Goal: Task Accomplishment & Management: Complete application form

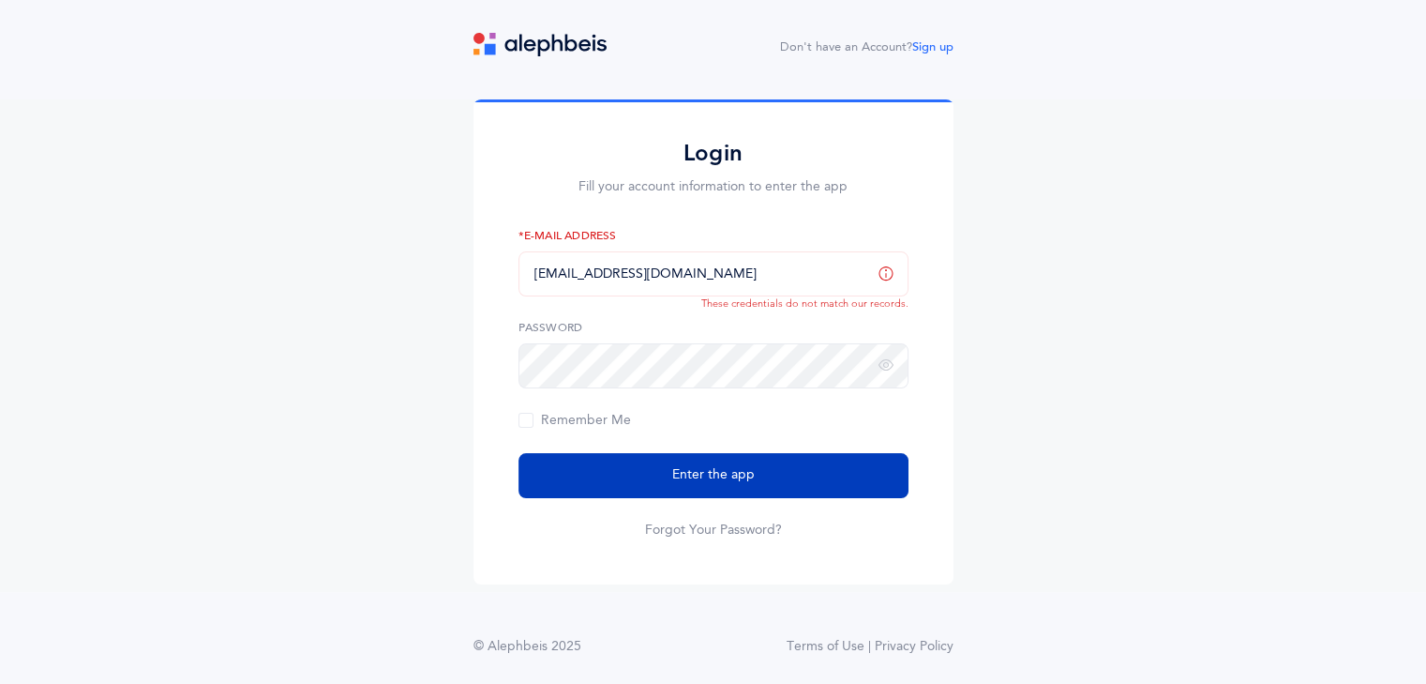
click at [625, 455] on button "Enter the app" at bounding box center [714, 475] width 390 height 45
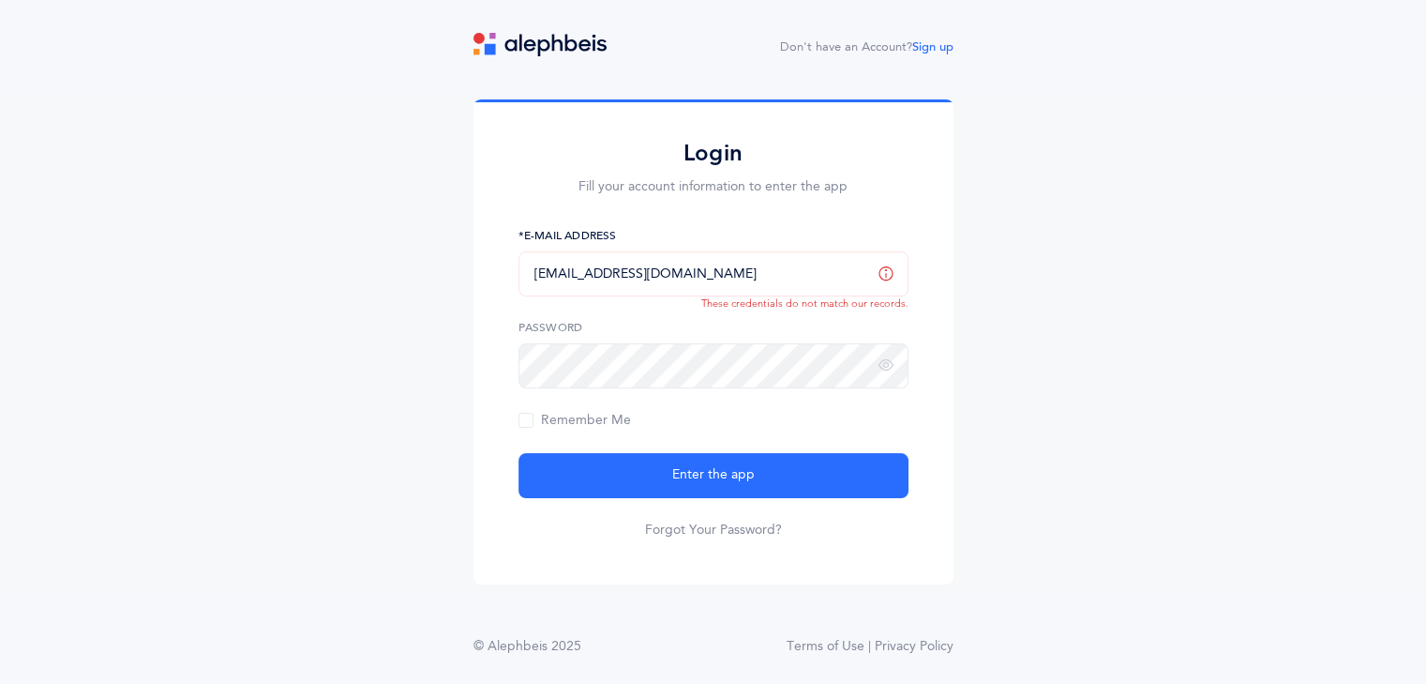
click at [736, 272] on input "[EMAIL_ADDRESS][DOMAIN_NAME]" at bounding box center [714, 273] width 390 height 45
click at [763, 282] on input "[EMAIL_ADDRESS][DOMAIN_NAME]" at bounding box center [714, 273] width 390 height 45
click at [600, 430] on form "[EMAIL_ADDRESS][DOMAIN_NAME] *E-Mail Address Password Remember Me Enter the app…" at bounding box center [714, 383] width 390 height 312
click at [527, 420] on span "Remember Me" at bounding box center [575, 420] width 113 height 15
click at [0, 0] on input "Remember Me" at bounding box center [0, 0] width 0 height 0
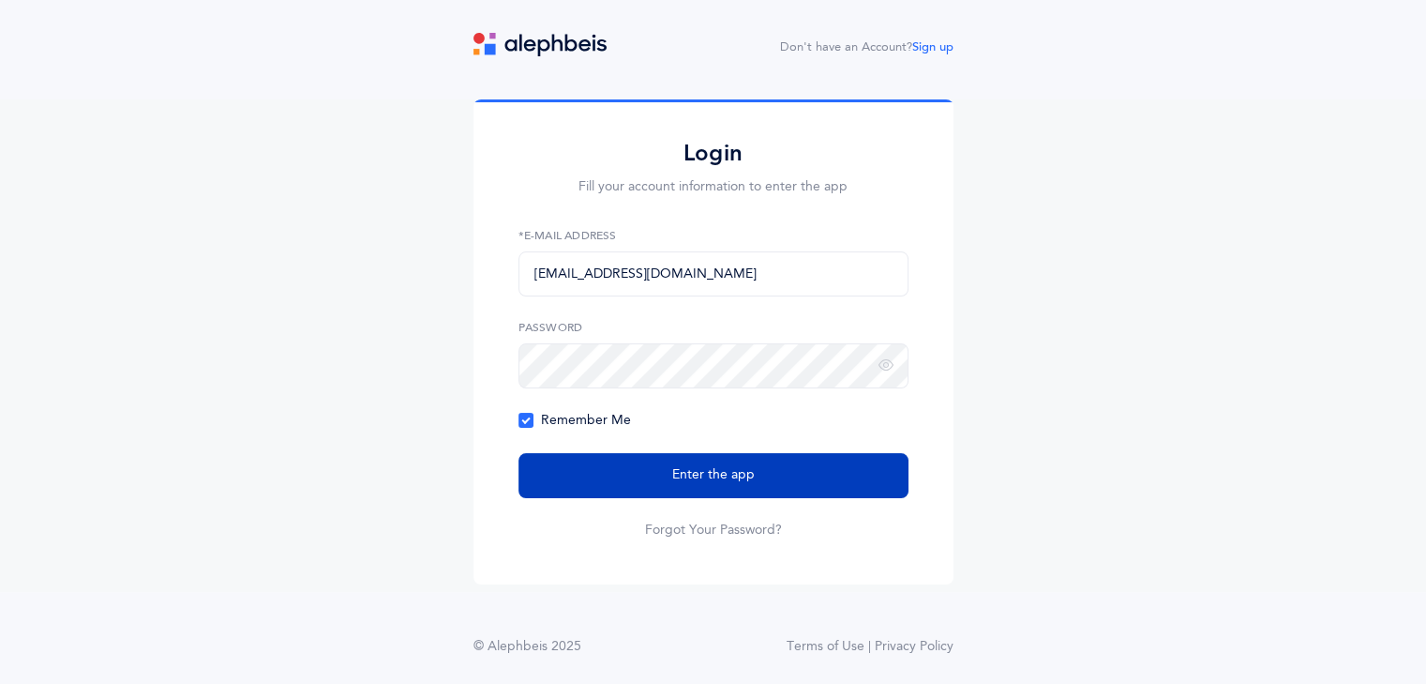
click at [579, 485] on button "Enter the app" at bounding box center [714, 475] width 390 height 45
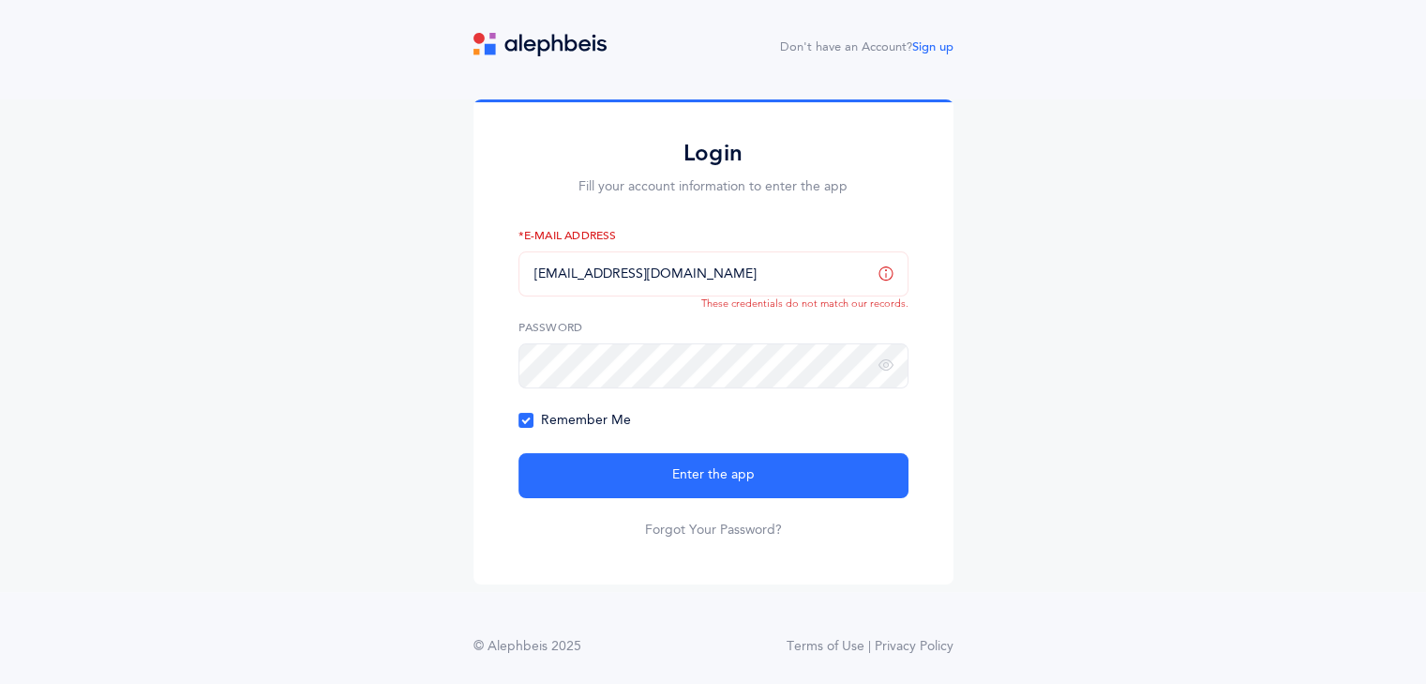
click at [889, 273] on icon at bounding box center [886, 273] width 15 height 16
click at [853, 279] on input "[EMAIL_ADDRESS][DOMAIN_NAME]" at bounding box center [714, 273] width 390 height 45
drag, startPoint x: 849, startPoint y: 279, endPoint x: 492, endPoint y: 303, distance: 357.1
click at [492, 303] on div "Login Fill your account information to enter the app rabbichesney@chederphilade…" at bounding box center [714, 341] width 480 height 485
click at [519, 453] on button "Enter the app" at bounding box center [714, 475] width 390 height 45
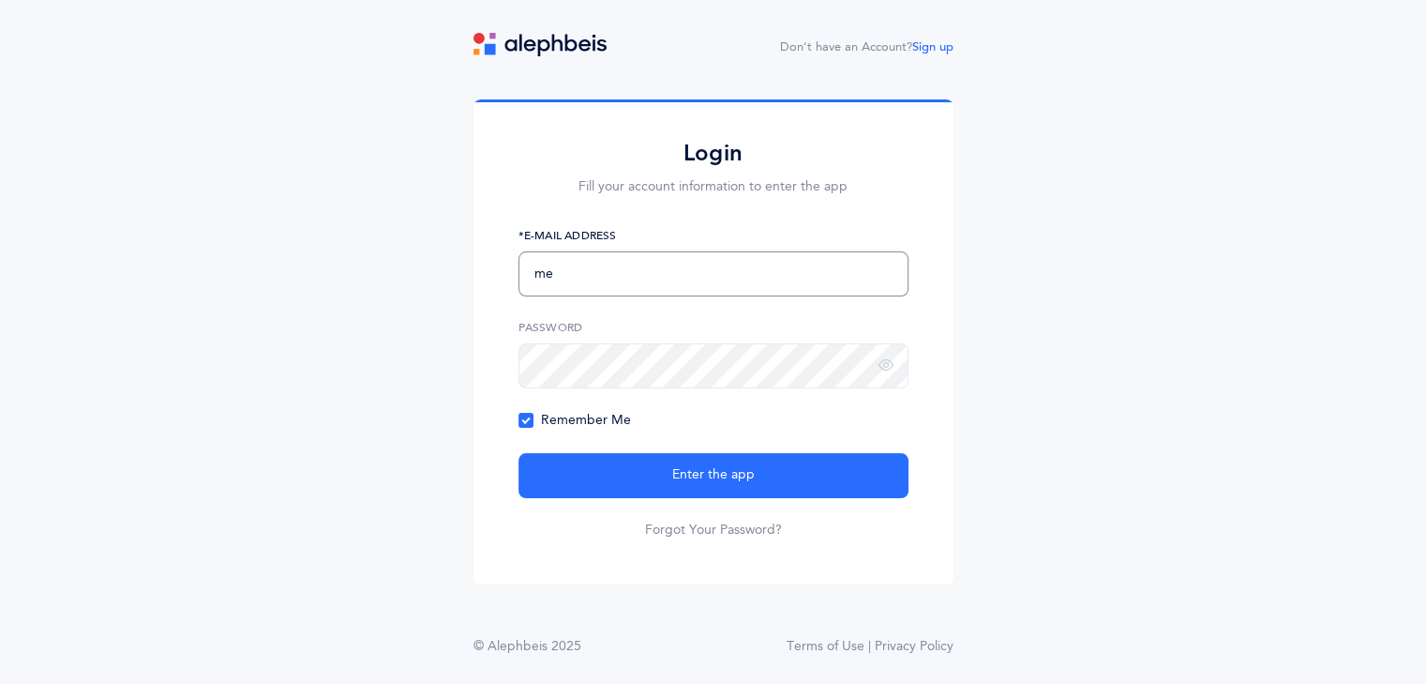
type input "m"
type input "[EMAIL_ADDRESS][DOMAIN_NAME]"
click at [519, 453] on button "Enter the app" at bounding box center [714, 475] width 390 height 45
click at [884, 367] on icon at bounding box center [886, 365] width 15 height 17
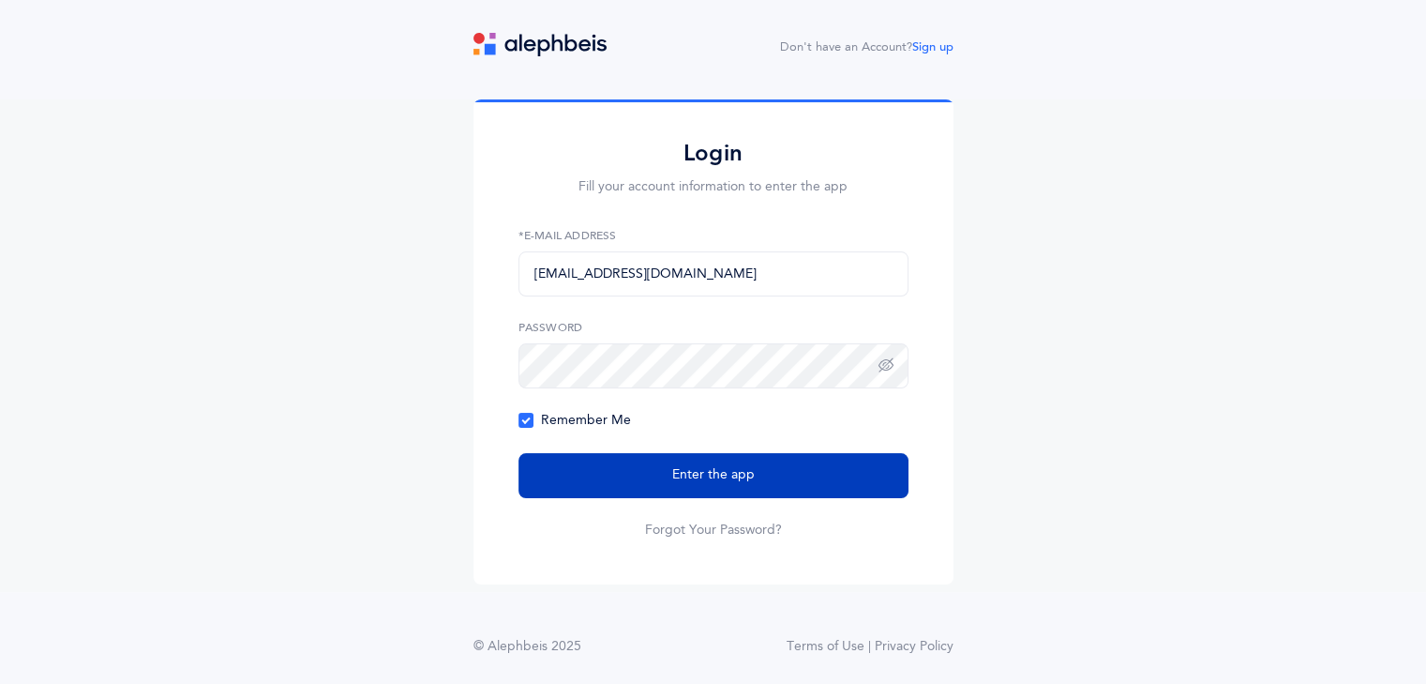
click at [667, 478] on button "Enter the app" at bounding box center [714, 475] width 390 height 45
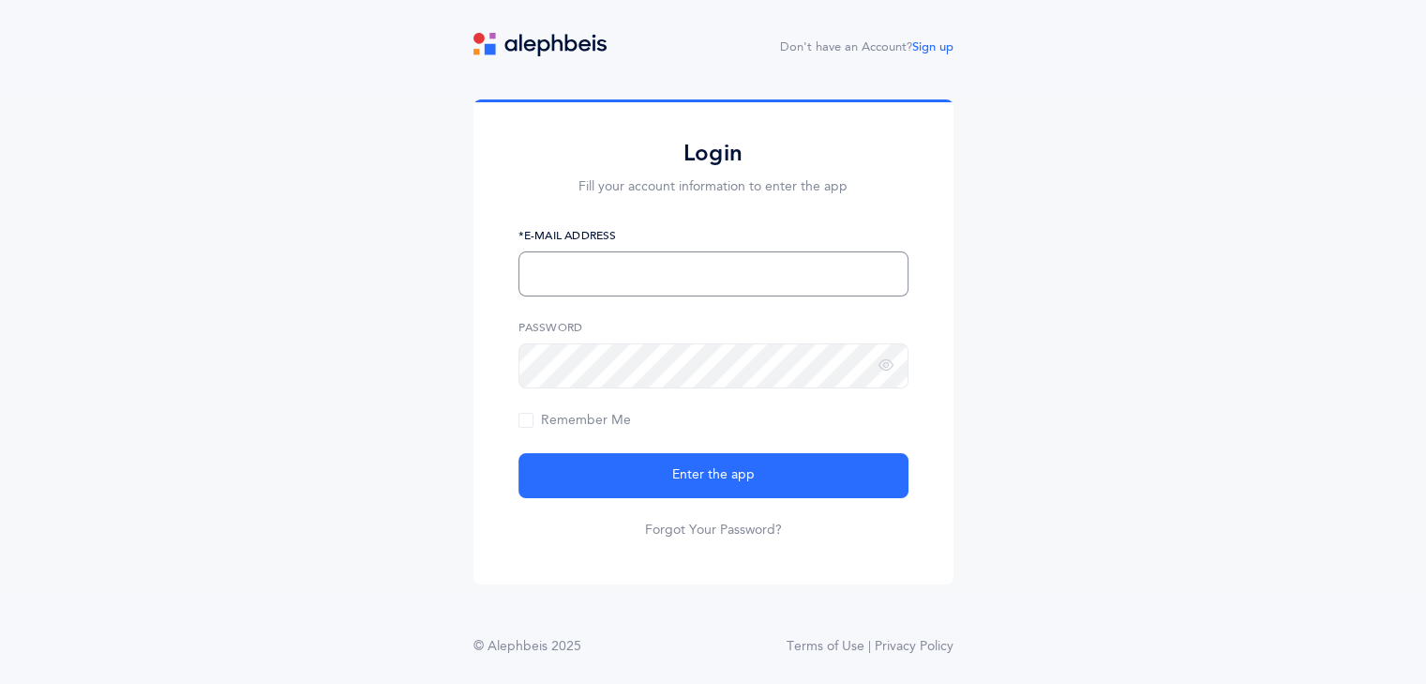
click at [653, 263] on input "text" at bounding box center [714, 273] width 390 height 45
click at [519, 453] on button "Enter the app" at bounding box center [714, 475] width 390 height 45
click at [890, 276] on icon at bounding box center [886, 273] width 15 height 16
click at [591, 235] on label "*E-Mail Address" at bounding box center [714, 235] width 390 height 17
click at [536, 276] on input "[EMAIL_ADDRESS][DOMAIN_NAME]" at bounding box center [714, 273] width 390 height 45
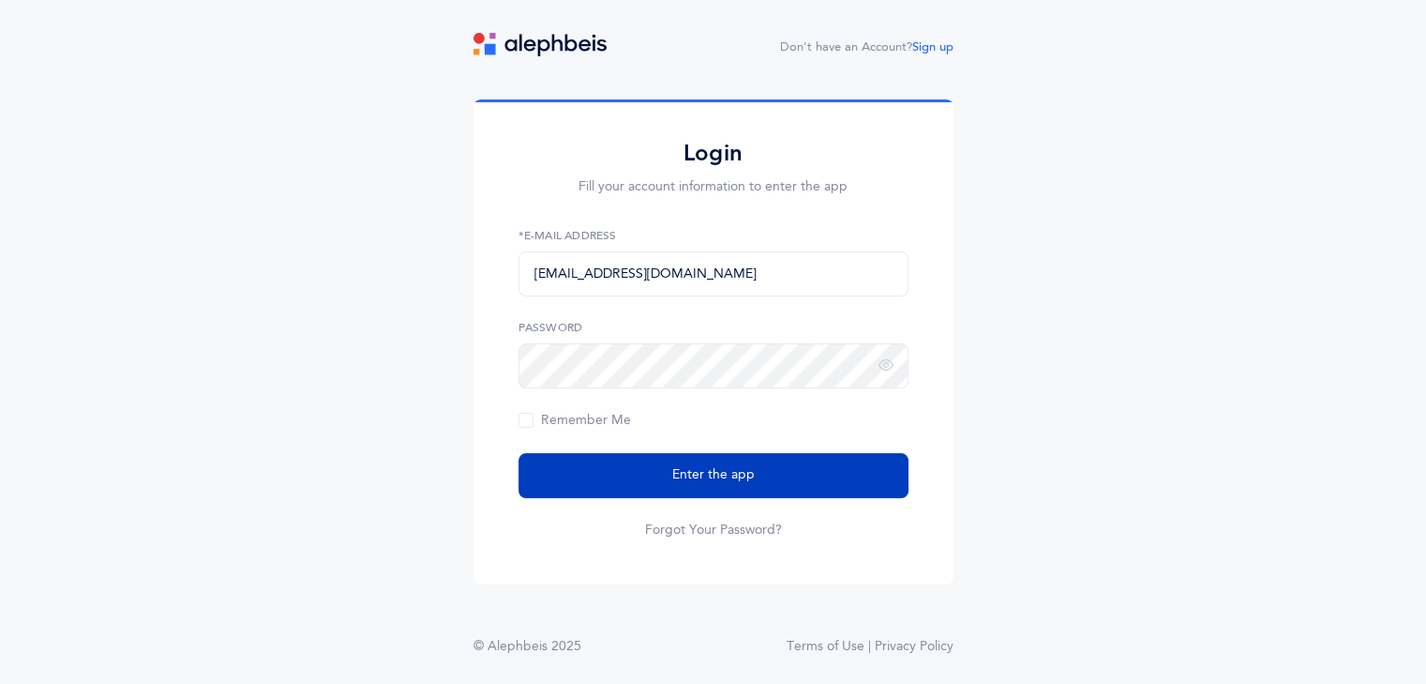
click at [669, 470] on button "Enter the app" at bounding box center [714, 475] width 390 height 45
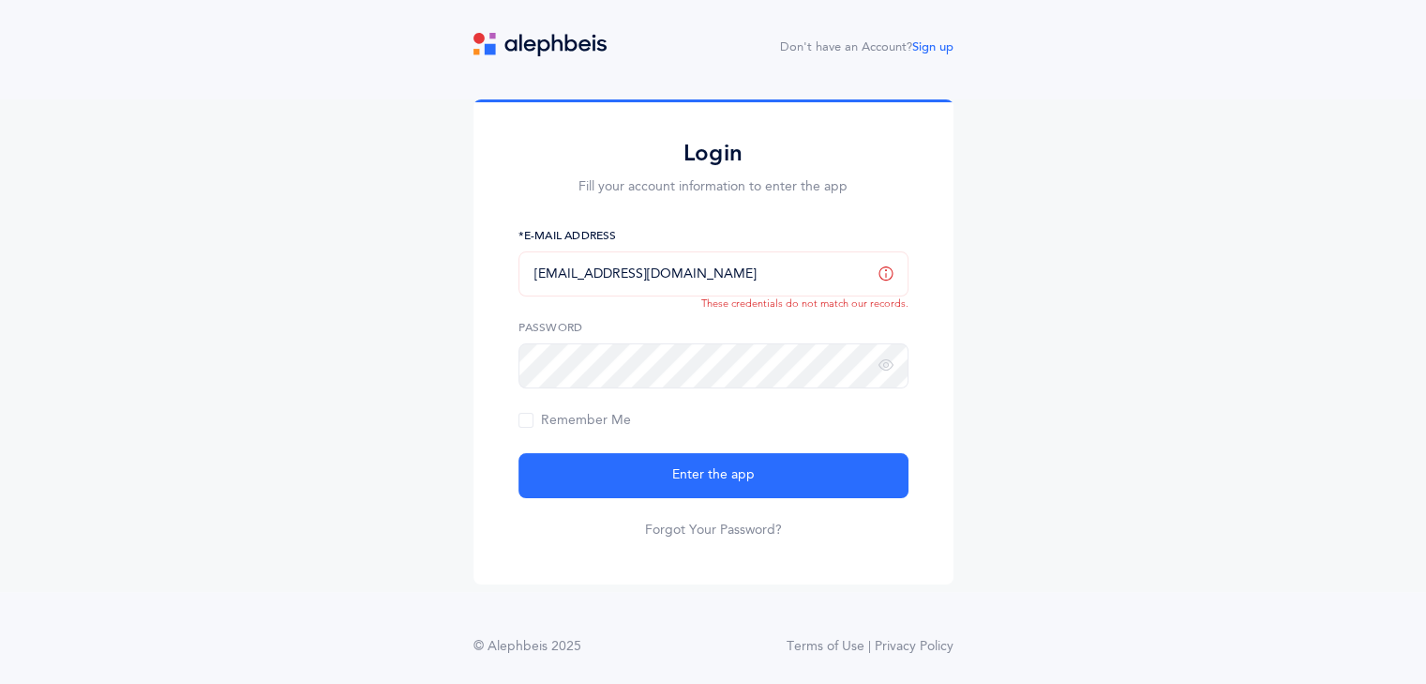
click at [541, 276] on input "[EMAIL_ADDRESS][DOMAIN_NAME]" at bounding box center [714, 273] width 390 height 45
type input "[EMAIL_ADDRESS][DOMAIN_NAME]"
click at [609, 426] on span "Remember Me" at bounding box center [575, 420] width 113 height 15
click at [0, 0] on input "Remember Me" at bounding box center [0, 0] width 0 height 0
click at [610, 451] on form "[EMAIL_ADDRESS][DOMAIN_NAME] *E-Mail Address Password Remember Me Enter the app…" at bounding box center [714, 383] width 390 height 312
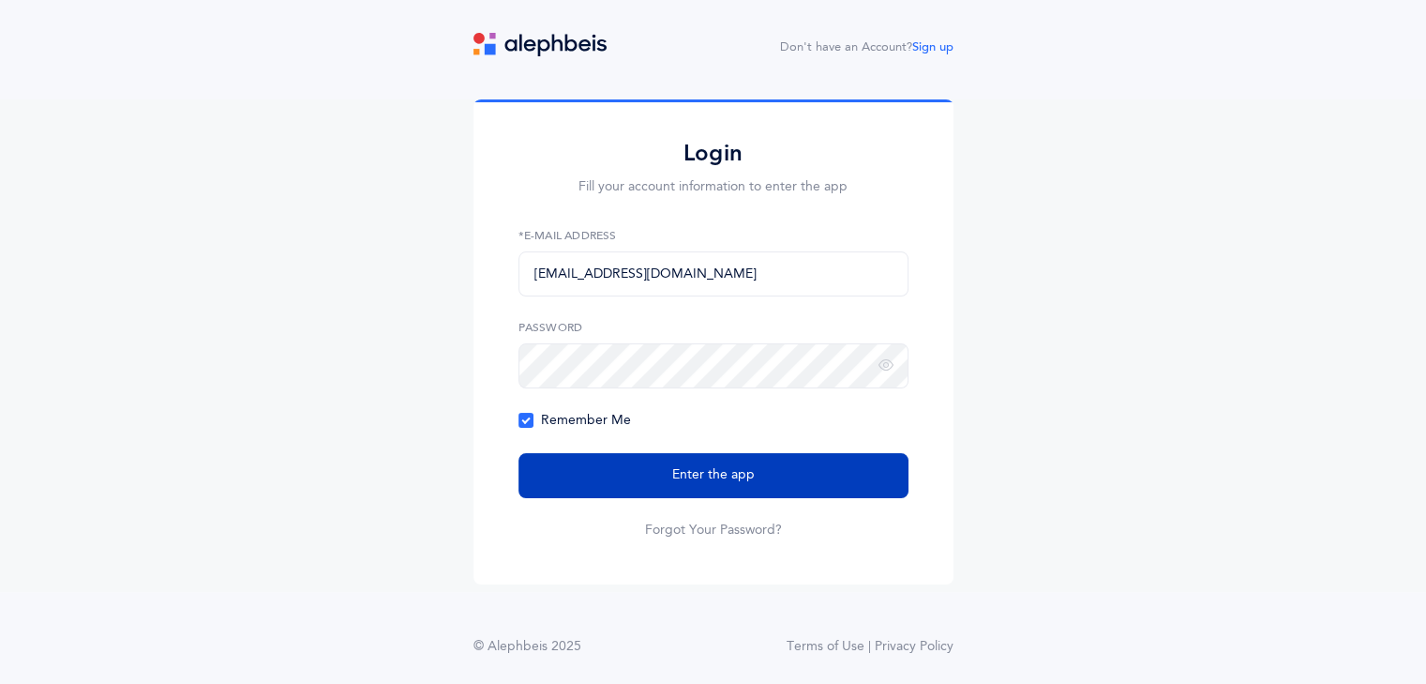
click at [609, 469] on button "Enter the app" at bounding box center [714, 475] width 390 height 45
